Goal: Task Accomplishment & Management: Manage account settings

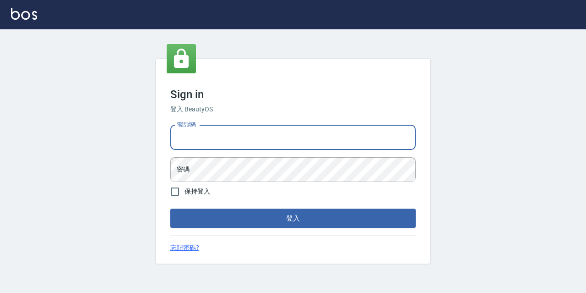
click at [236, 143] on input "電話號碼" at bounding box center [293, 137] width 246 height 25
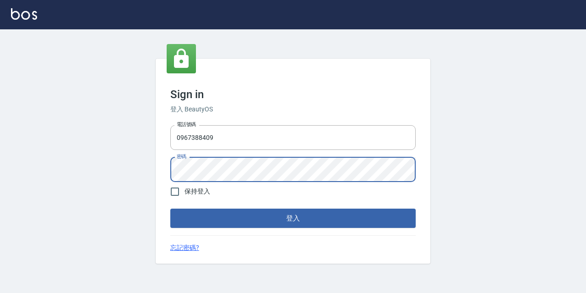
click at [170, 208] on button "登入" at bounding box center [293, 217] width 246 height 19
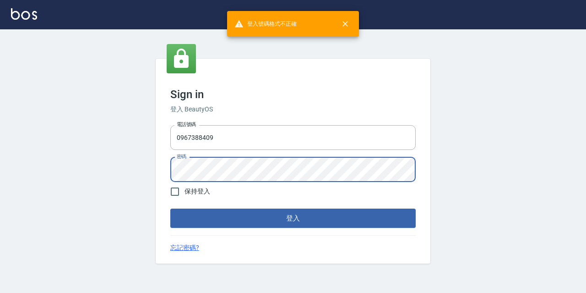
click at [170, 208] on button "登入" at bounding box center [293, 217] width 246 height 19
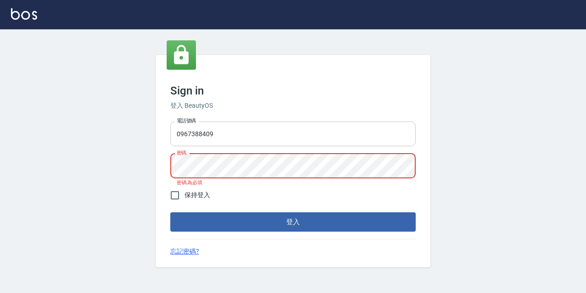
click at [279, 139] on input "0967388409" at bounding box center [293, 133] width 246 height 25
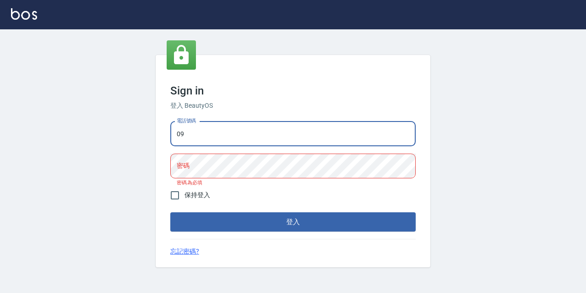
type input "0"
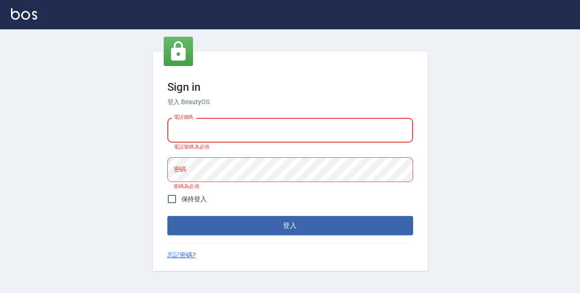
click at [296, 129] on input "電話號碼" at bounding box center [290, 130] width 246 height 25
type input "0977888999"
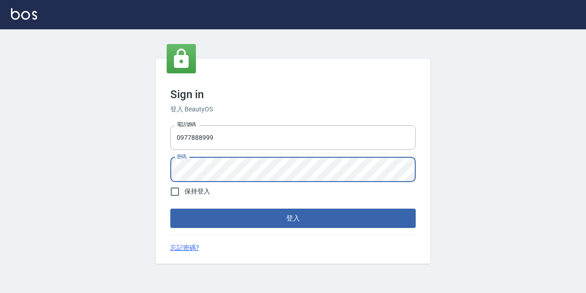
click at [170, 208] on button "登入" at bounding box center [293, 217] width 246 height 19
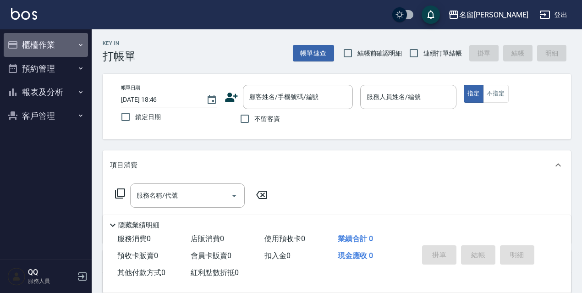
click at [84, 41] on button "櫃檯作業" at bounding box center [46, 45] width 84 height 24
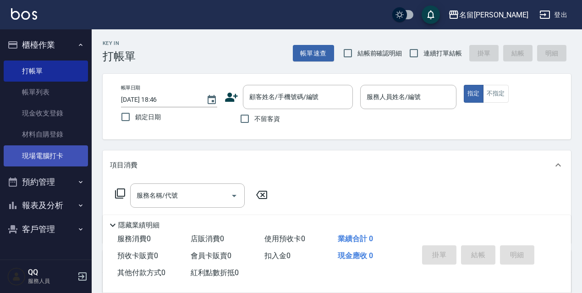
click at [74, 156] on link "現場電腦打卡" at bounding box center [46, 155] width 84 height 21
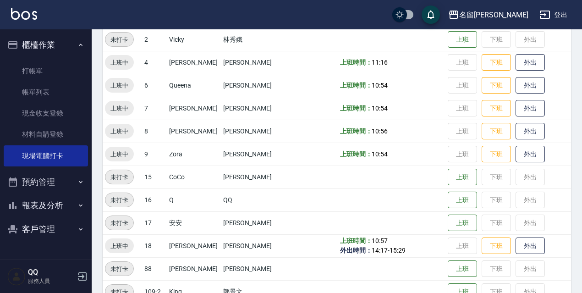
scroll to position [187, 0]
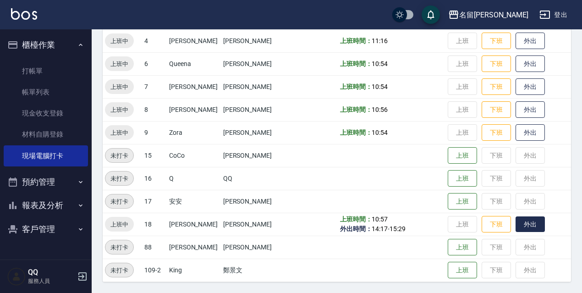
click at [527, 225] on button "外出" at bounding box center [529, 224] width 29 height 16
click at [516, 16] on div "名留伊通" at bounding box center [493, 14] width 69 height 11
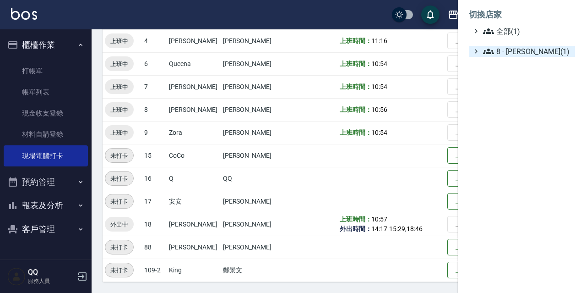
drag, startPoint x: 519, startPoint y: 49, endPoint x: 511, endPoint y: 50, distance: 7.4
click at [519, 50] on span "8 - 林秀娥(1)" at bounding box center [527, 51] width 88 height 11
click at [438, 1] on div at bounding box center [293, 146] width 586 height 293
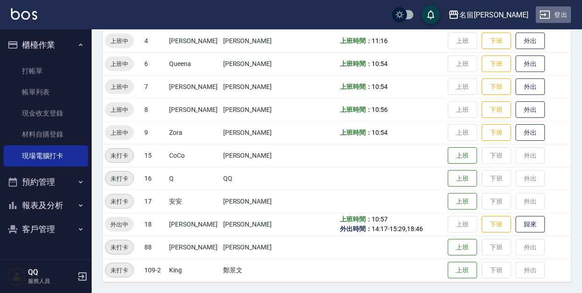
click at [559, 13] on button "登出" at bounding box center [553, 14] width 35 height 17
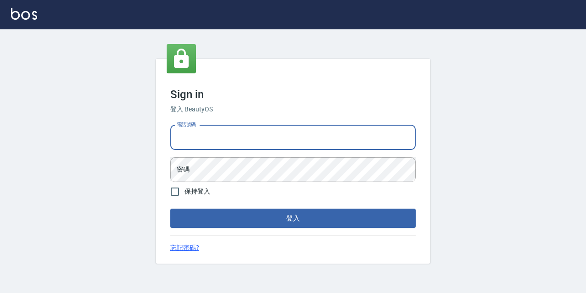
type input "0933063049"
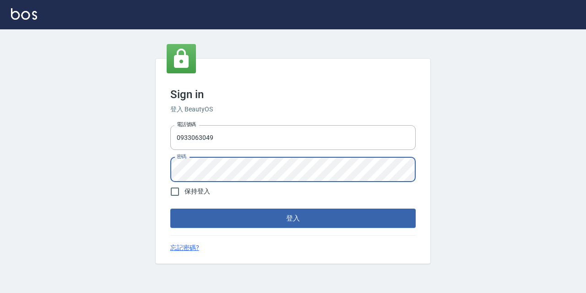
click at [170, 208] on button "登入" at bounding box center [293, 217] width 246 height 19
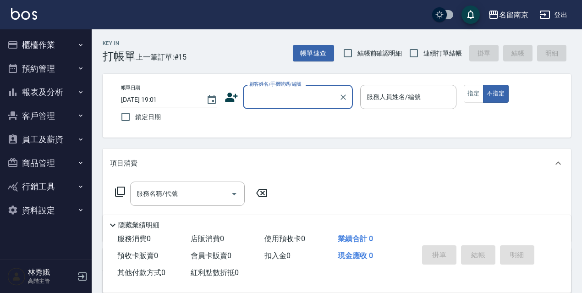
click at [68, 212] on button "資料設定" at bounding box center [46, 210] width 84 height 24
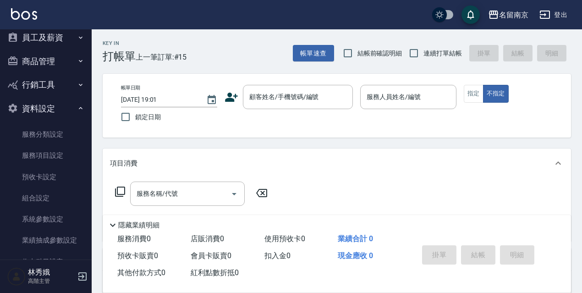
scroll to position [122, 0]
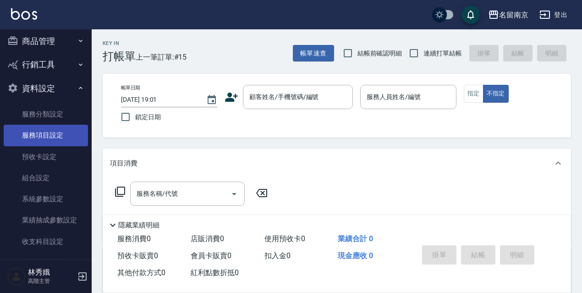
click at [55, 133] on link "服務項目設定" at bounding box center [46, 135] width 84 height 21
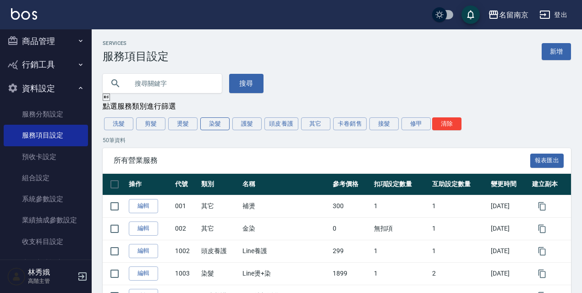
click at [221, 122] on button "染髮" at bounding box center [214, 123] width 29 height 13
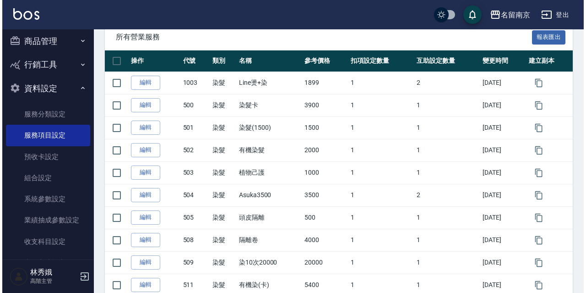
scroll to position [146, 0]
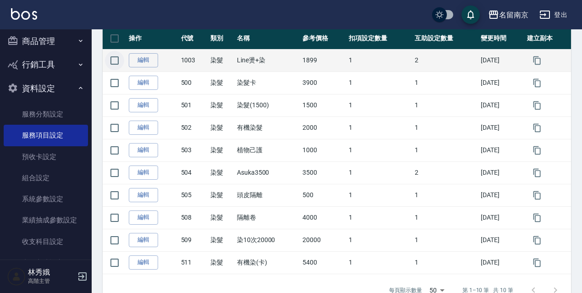
click at [115, 60] on input "checkbox" at bounding box center [114, 60] width 19 height 19
checkbox input "true"
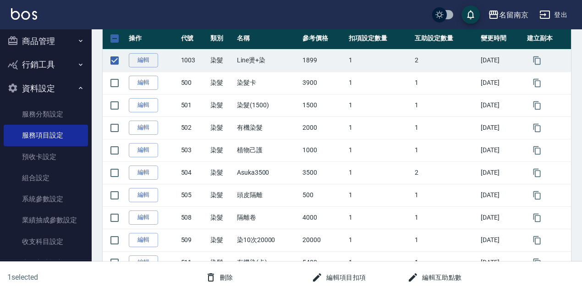
click at [230, 277] on button "刪除" at bounding box center [219, 277] width 35 height 17
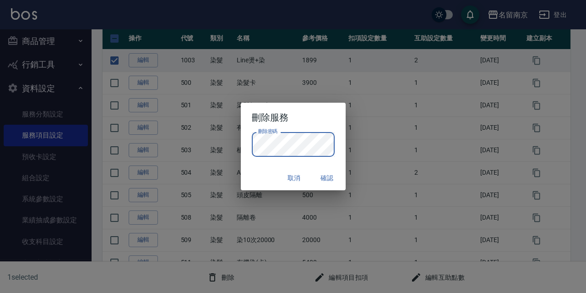
click at [333, 186] on button "確認" at bounding box center [327, 178] width 29 height 17
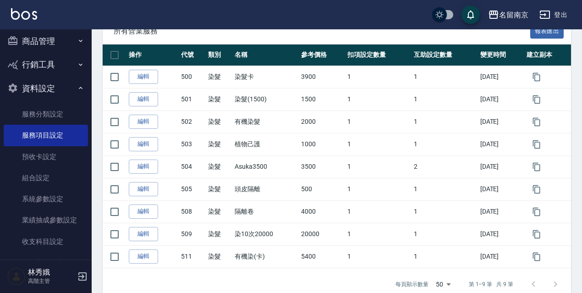
scroll to position [133, 0]
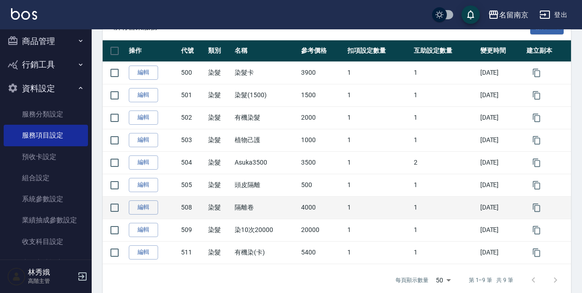
click at [140, 216] on td "編輯" at bounding box center [152, 207] width 52 height 22
click at [134, 213] on link "編輯" at bounding box center [143, 207] width 29 height 14
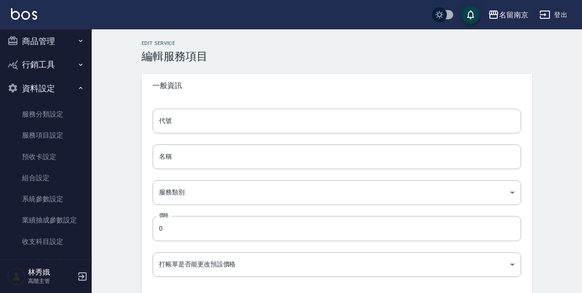
type input "508"
type input "隔離卷"
type input "236ce252-38c0-4a61-8a54-cad1cb645efc"
type input "4000"
type input "FALSE"
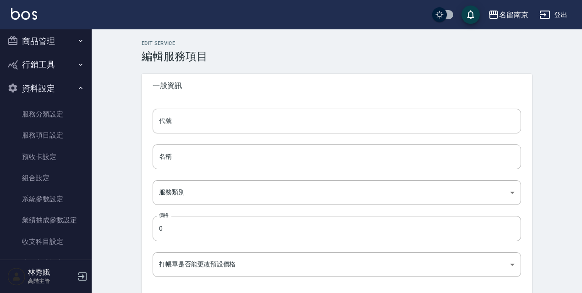
type input "none"
type input "UNSET"
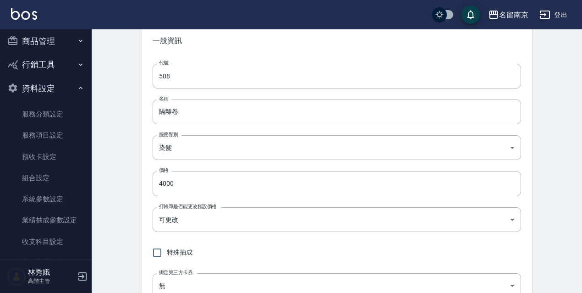
scroll to position [34, 0]
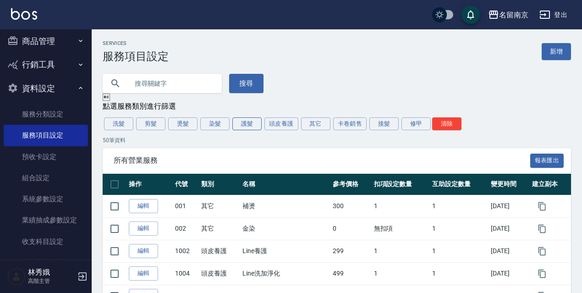
click at [244, 123] on button "護髮" at bounding box center [246, 123] width 29 height 13
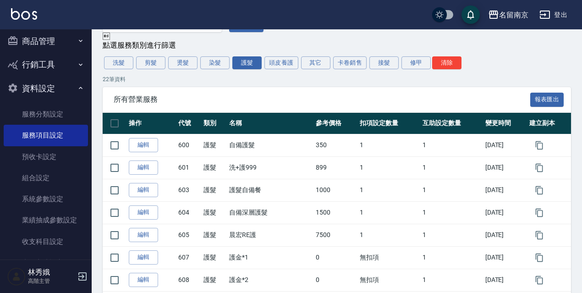
scroll to position [58, 0]
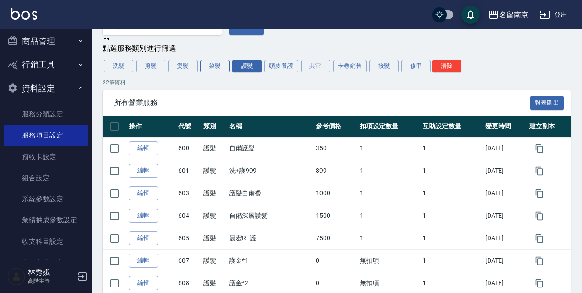
click at [211, 70] on button "染髮" at bounding box center [214, 66] width 29 height 13
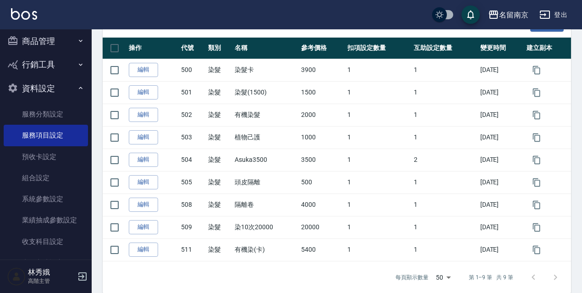
scroll to position [149, 0]
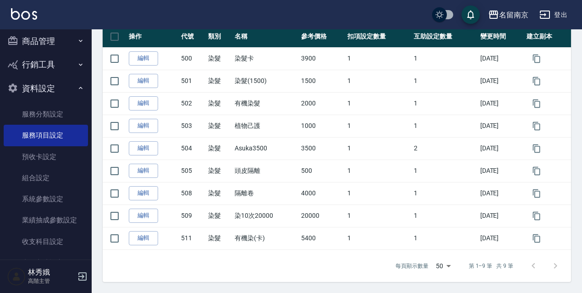
click at [546, 17] on icon "button" at bounding box center [544, 14] width 11 height 11
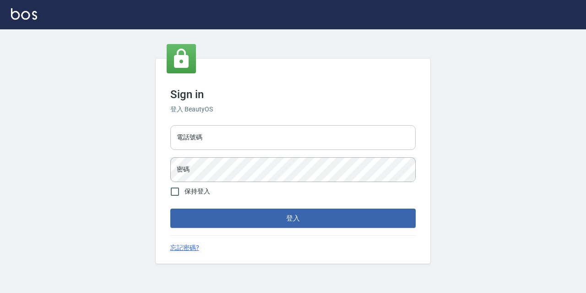
click at [258, 143] on input "電話號碼" at bounding box center [293, 137] width 246 height 25
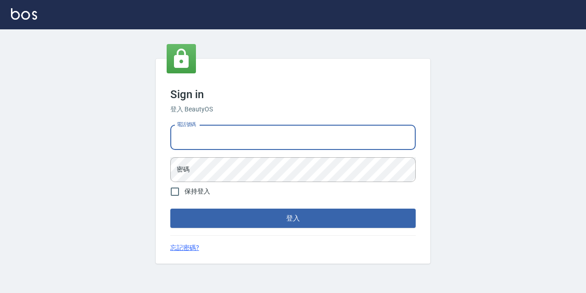
type input "0977888999"
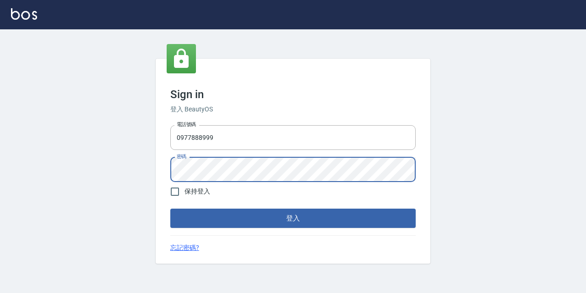
click at [170, 208] on button "登入" at bounding box center [293, 217] width 246 height 19
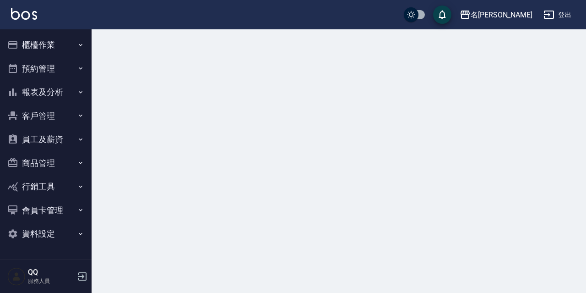
click at [66, 41] on button "櫃檯作業" at bounding box center [46, 45] width 84 height 24
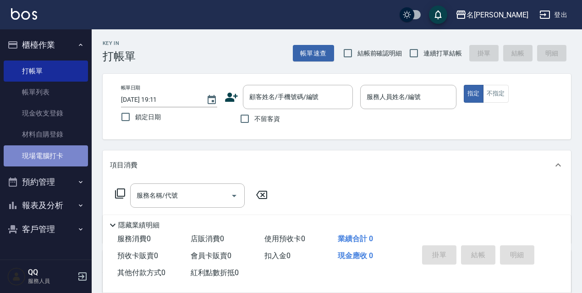
click at [69, 160] on link "現場電腦打卡" at bounding box center [46, 155] width 84 height 21
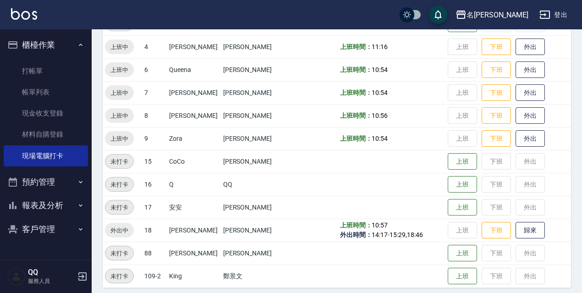
scroll to position [182, 0]
click at [532, 230] on button "歸來" at bounding box center [529, 229] width 29 height 16
